Goal: Information Seeking & Learning: Compare options

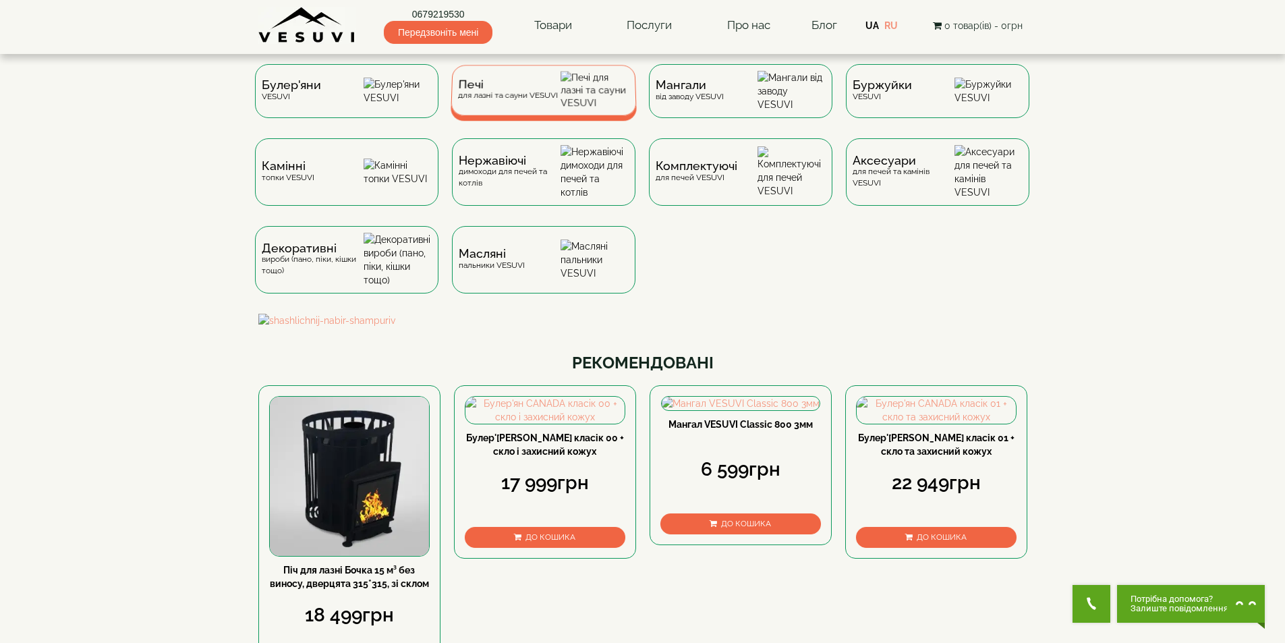
click at [490, 90] on span "Печі" at bounding box center [508, 85] width 100 height 10
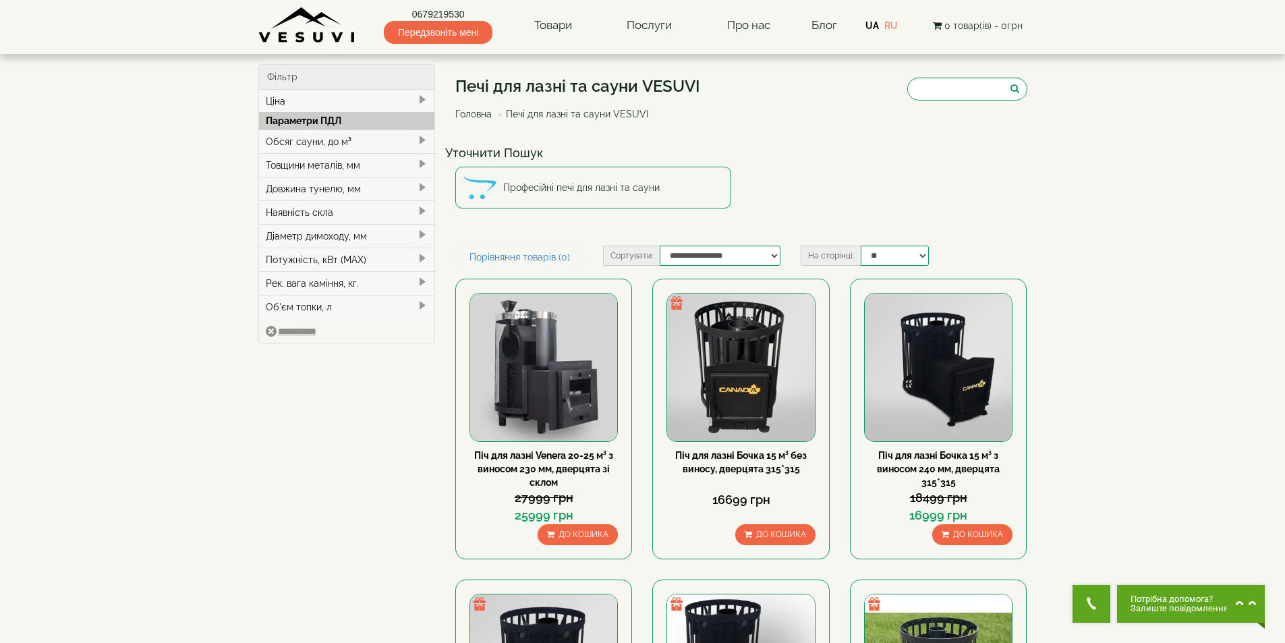
click at [332, 138] on div "Обсяг сауни, до м³" at bounding box center [347, 142] width 176 height 24
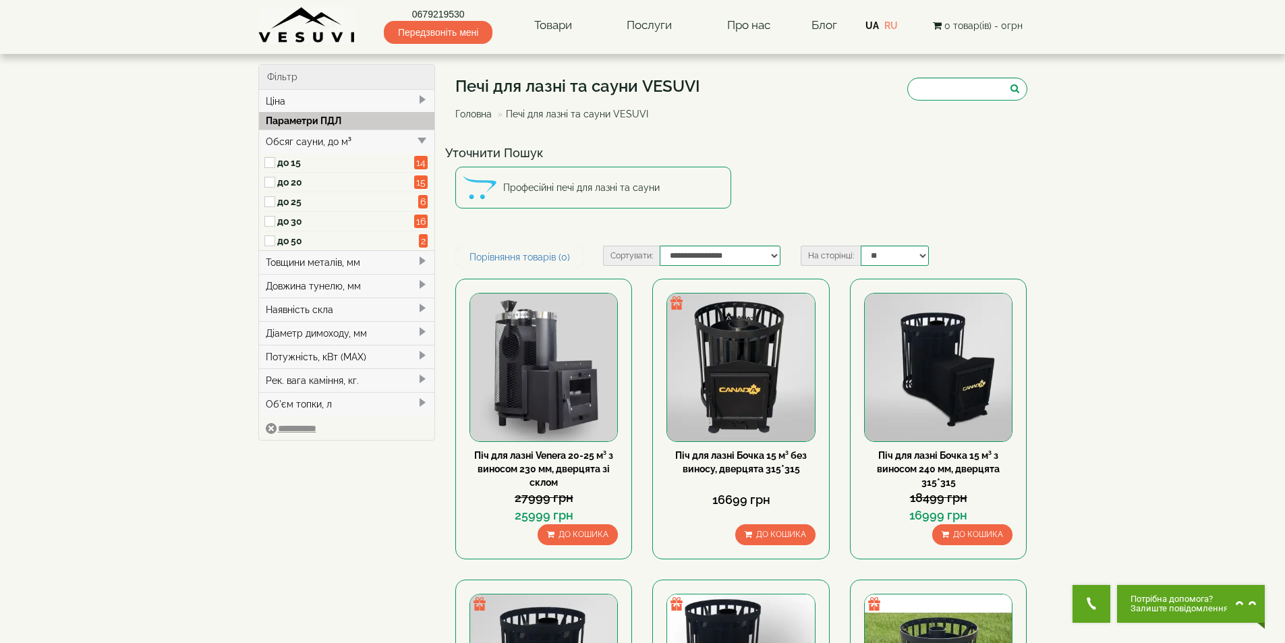
click at [283, 179] on label "до 20" at bounding box center [346, 181] width 138 height 13
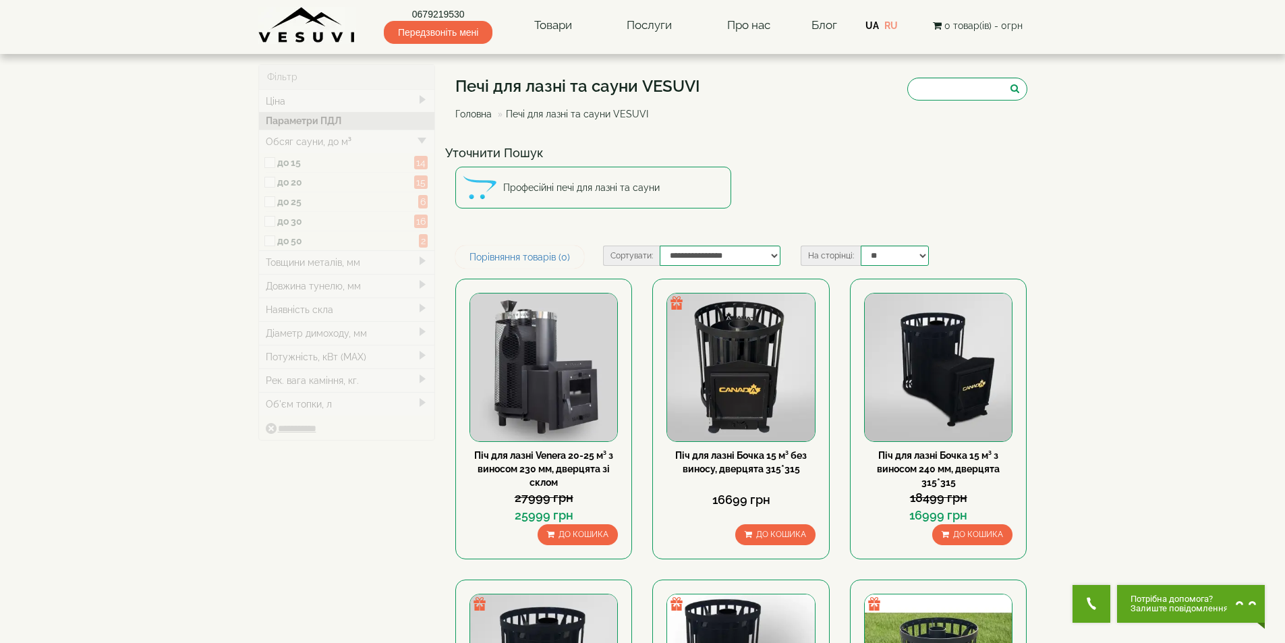
type input "*****"
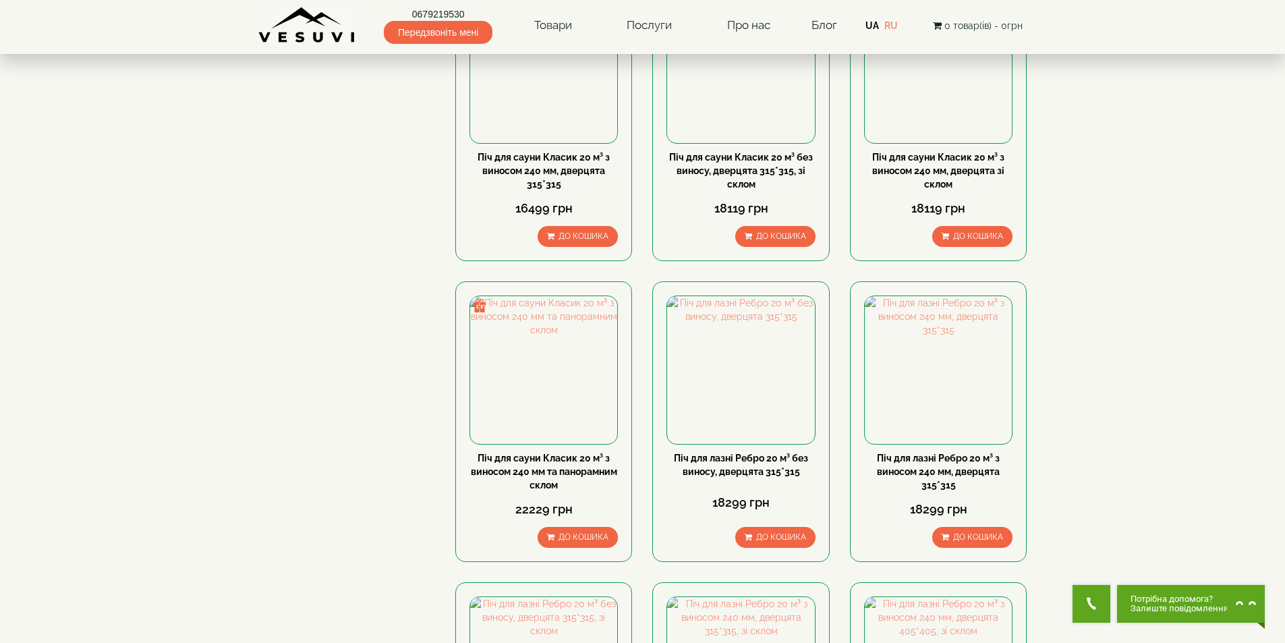
scroll to position [1012, 0]
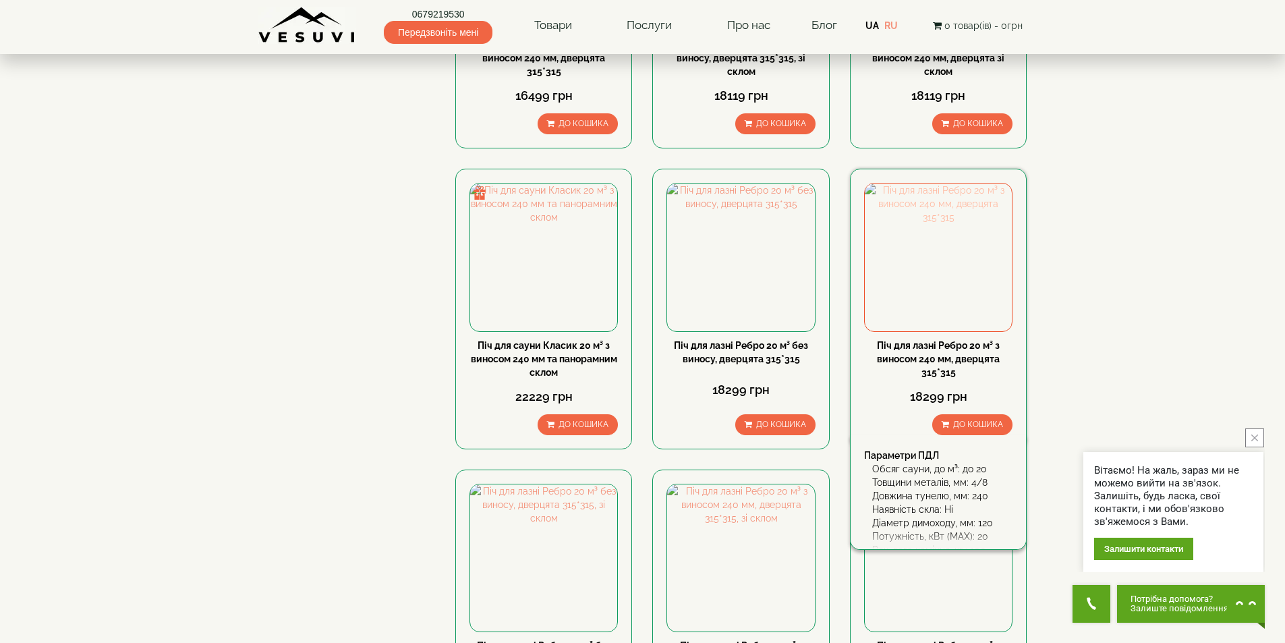
click at [916, 289] on img at bounding box center [938, 257] width 147 height 147
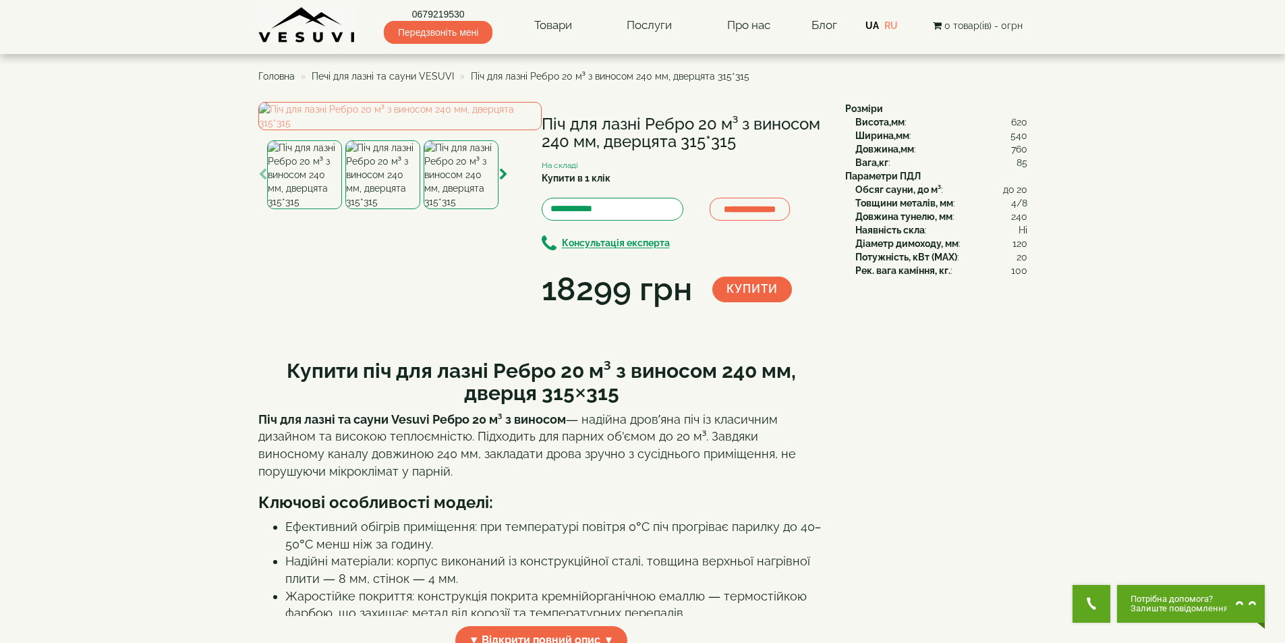
click at [579, 115] on h1 "Піч для лазні Ребро 20 м³ з виносом 240 мм, дверцята 315*315" at bounding box center [683, 133] width 283 height 36
copy div "Піч для лазні Ребро 20 м³ з виносом 240 мм, дверцята 315*315"
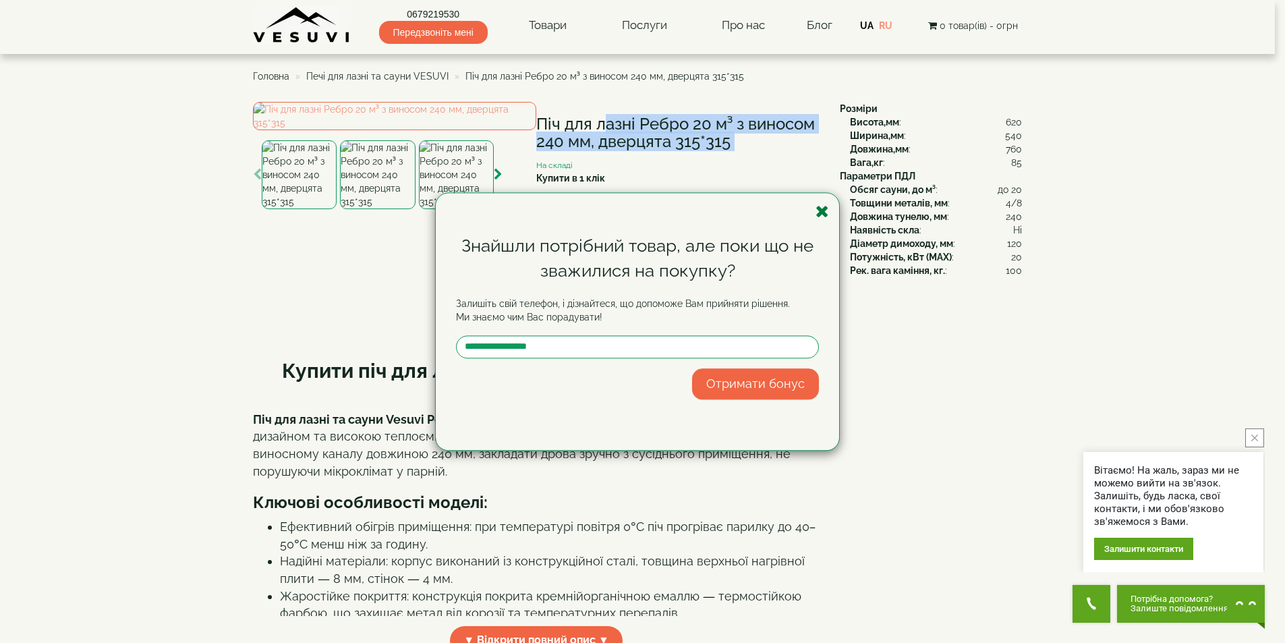
click at [818, 208] on icon "button" at bounding box center [822, 211] width 13 height 17
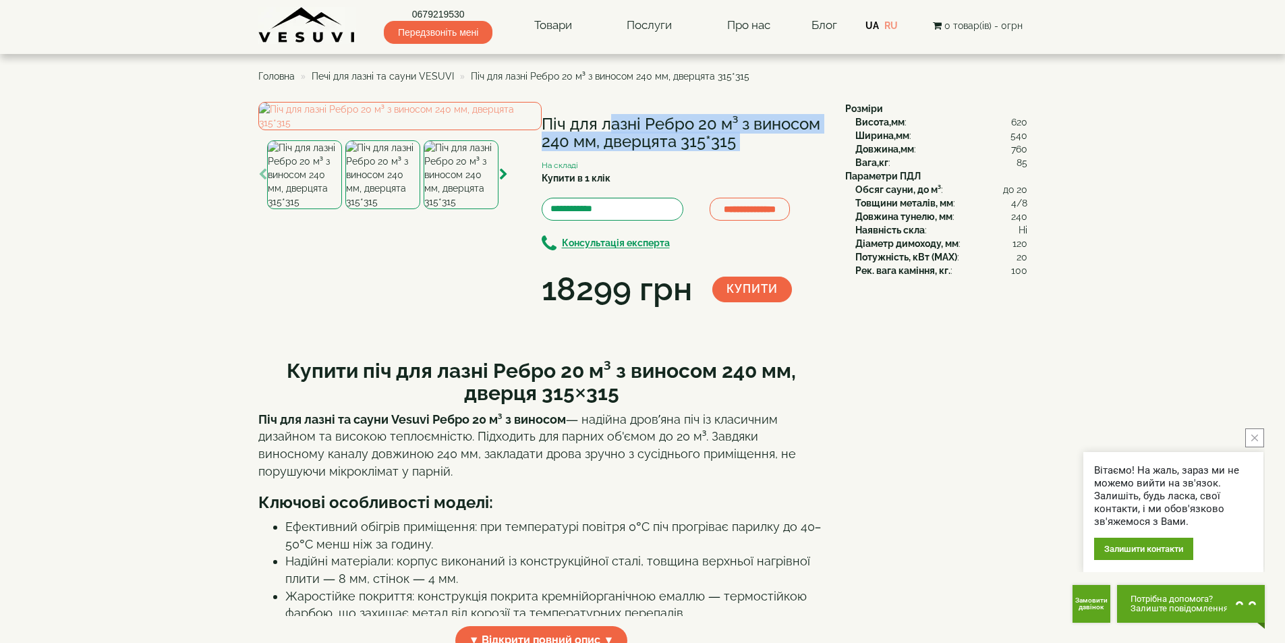
click at [439, 75] on span "Печі для лазні та сауни VESUVI" at bounding box center [383, 76] width 142 height 11
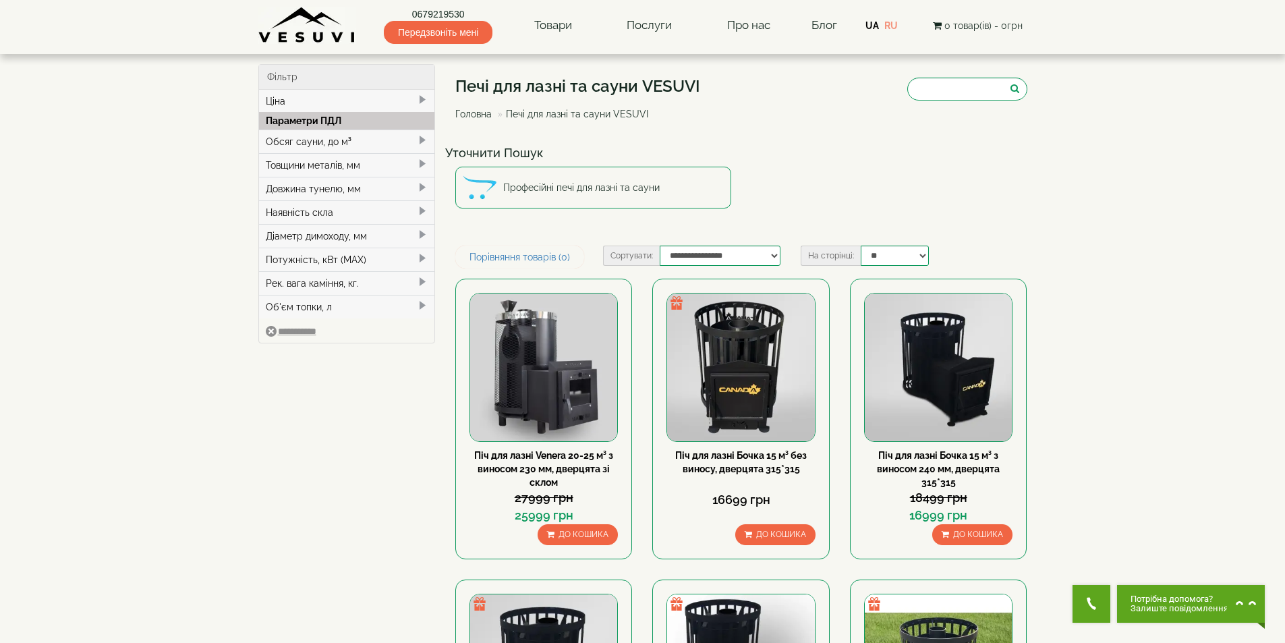
click at [294, 136] on div "Обсяг сауни, до м³" at bounding box center [347, 142] width 176 height 24
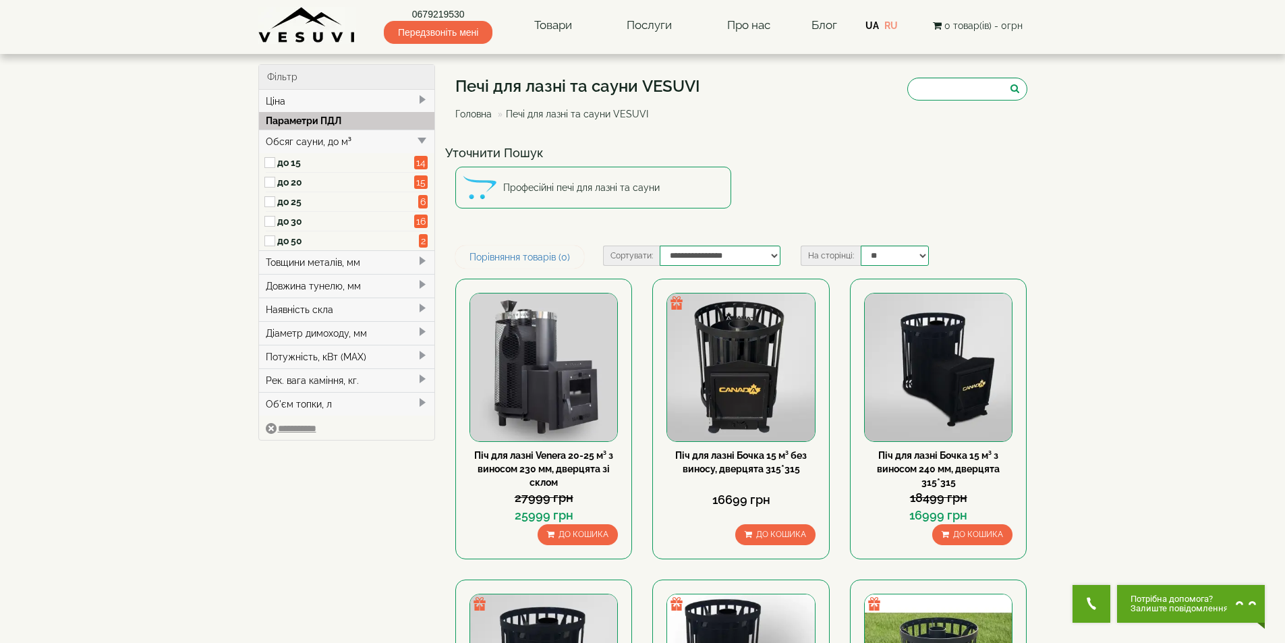
click at [285, 162] on label "до 15" at bounding box center [346, 162] width 138 height 13
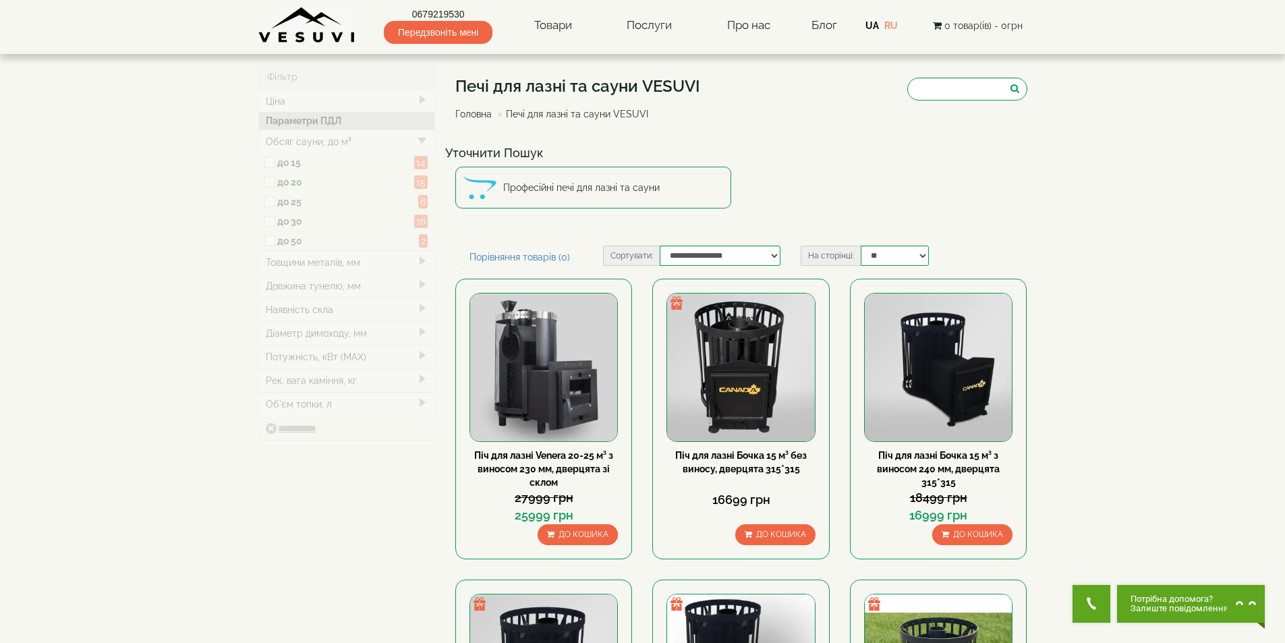
type input "*****"
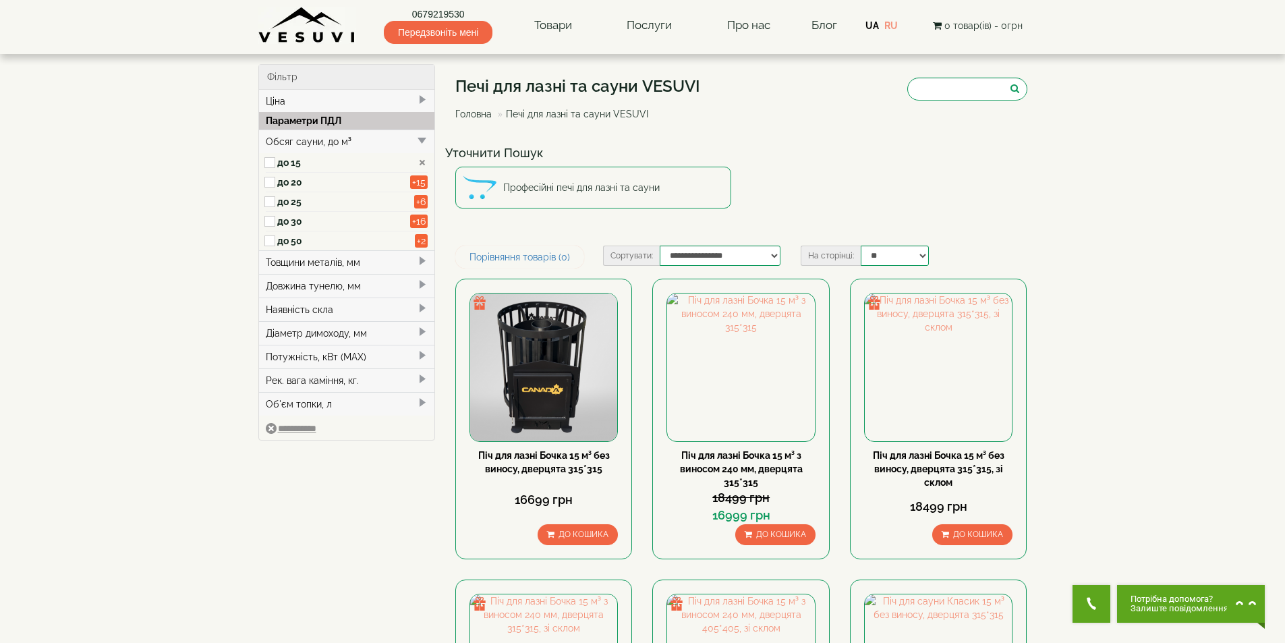
click at [316, 260] on div "Товщини металів, мм" at bounding box center [347, 262] width 176 height 24
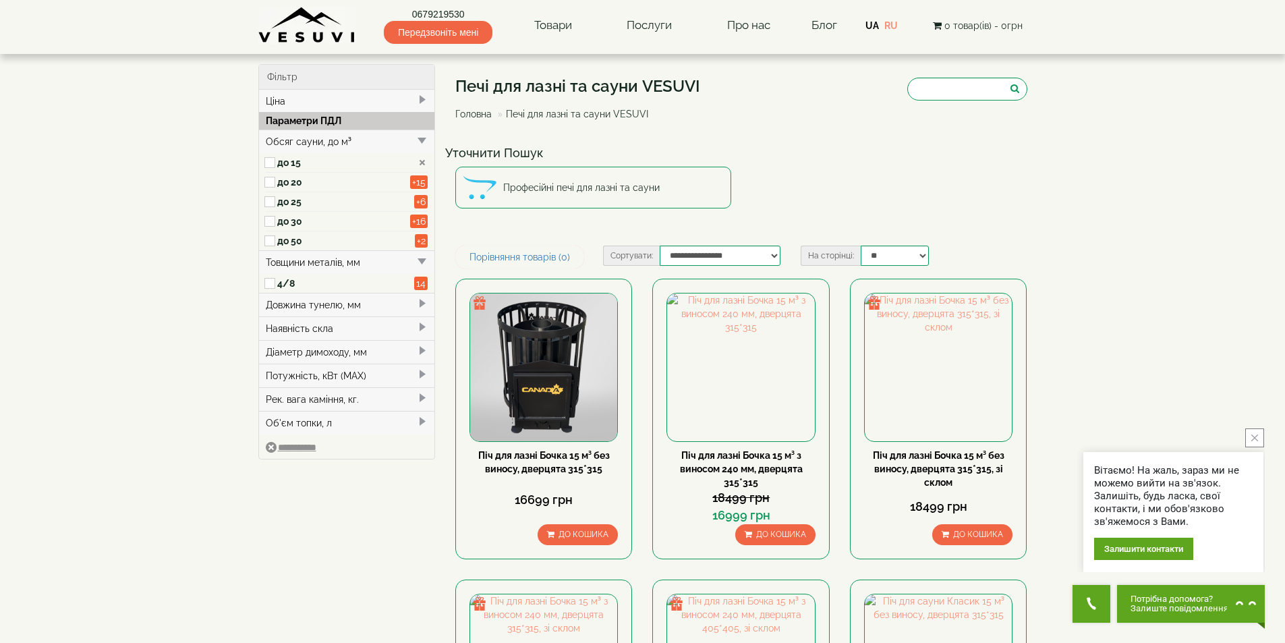
click at [299, 264] on div "Товщини металів, мм" at bounding box center [347, 262] width 176 height 24
click at [295, 283] on div "Довжина тунелю, мм" at bounding box center [347, 286] width 176 height 24
click at [277, 321] on label "240" at bounding box center [348, 326] width 142 height 13
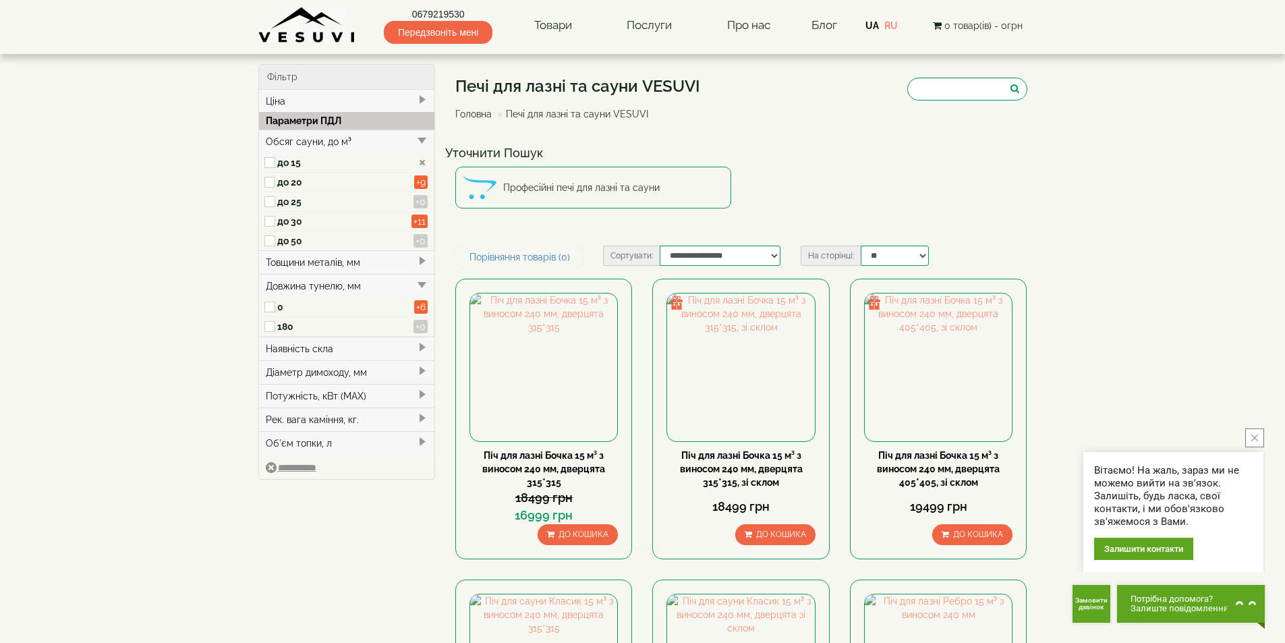
click at [287, 342] on div "Наявність скла" at bounding box center [347, 349] width 176 height 24
click at [283, 390] on label "Так" at bounding box center [348, 389] width 142 height 13
type input "*****"
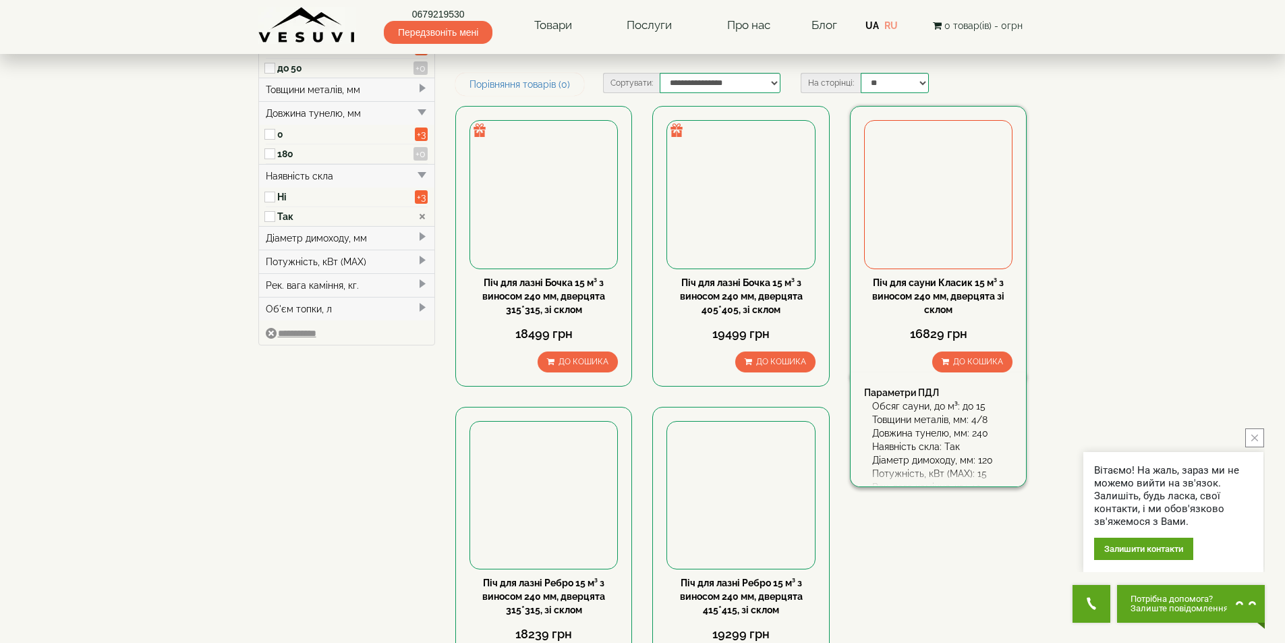
scroll to position [337, 0]
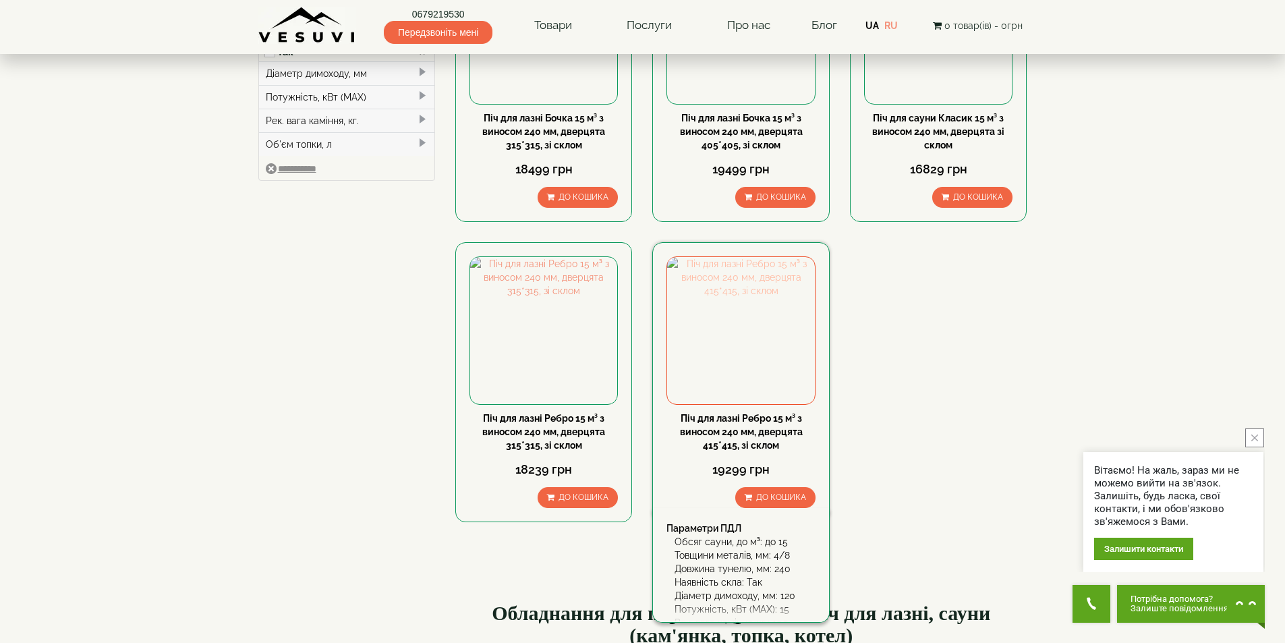
click at [729, 354] on img at bounding box center [740, 330] width 147 height 147
